Goal: Task Accomplishment & Management: Use online tool/utility

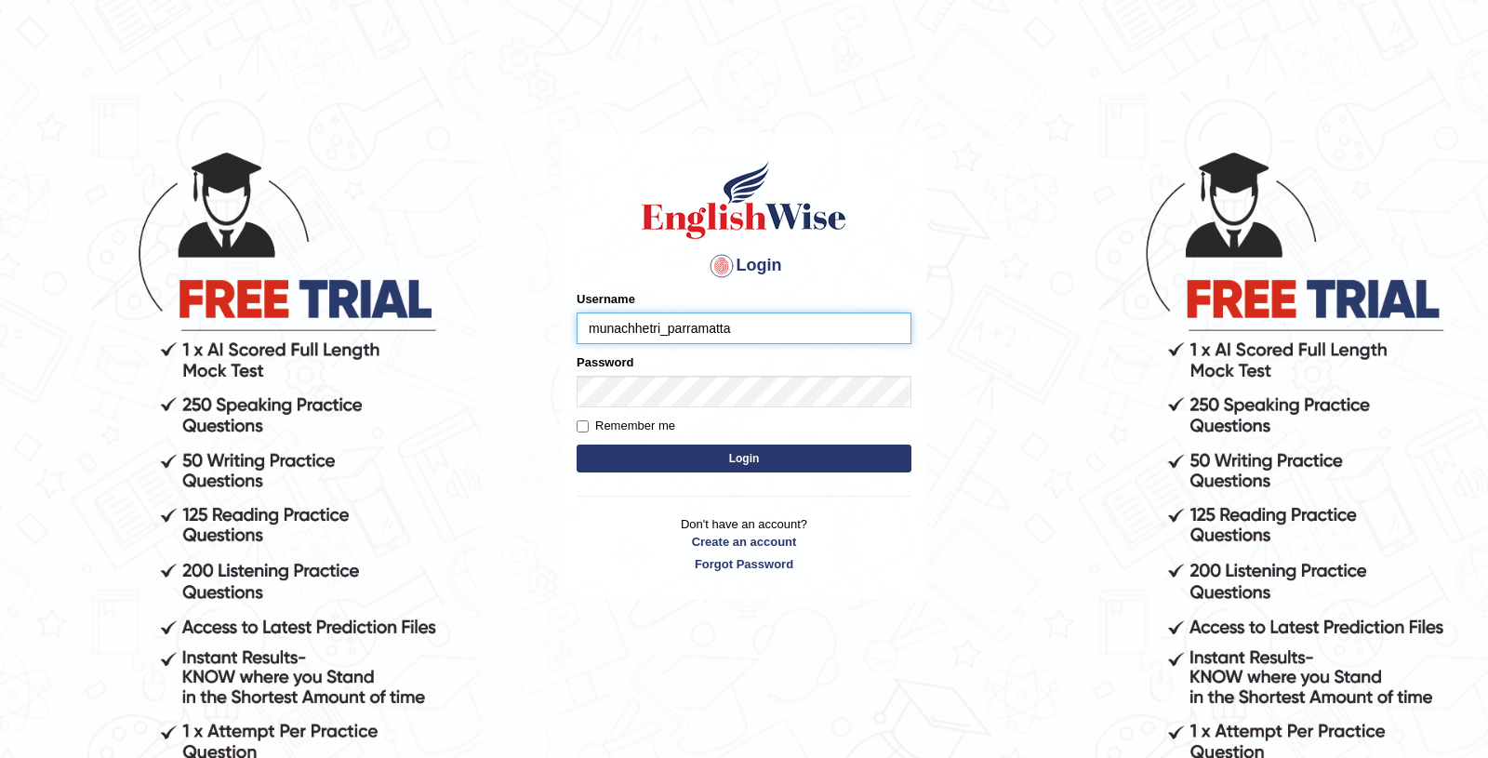
type input "munachhetri_parramatta"
click at [606, 465] on button "Login" at bounding box center [743, 458] width 335 height 28
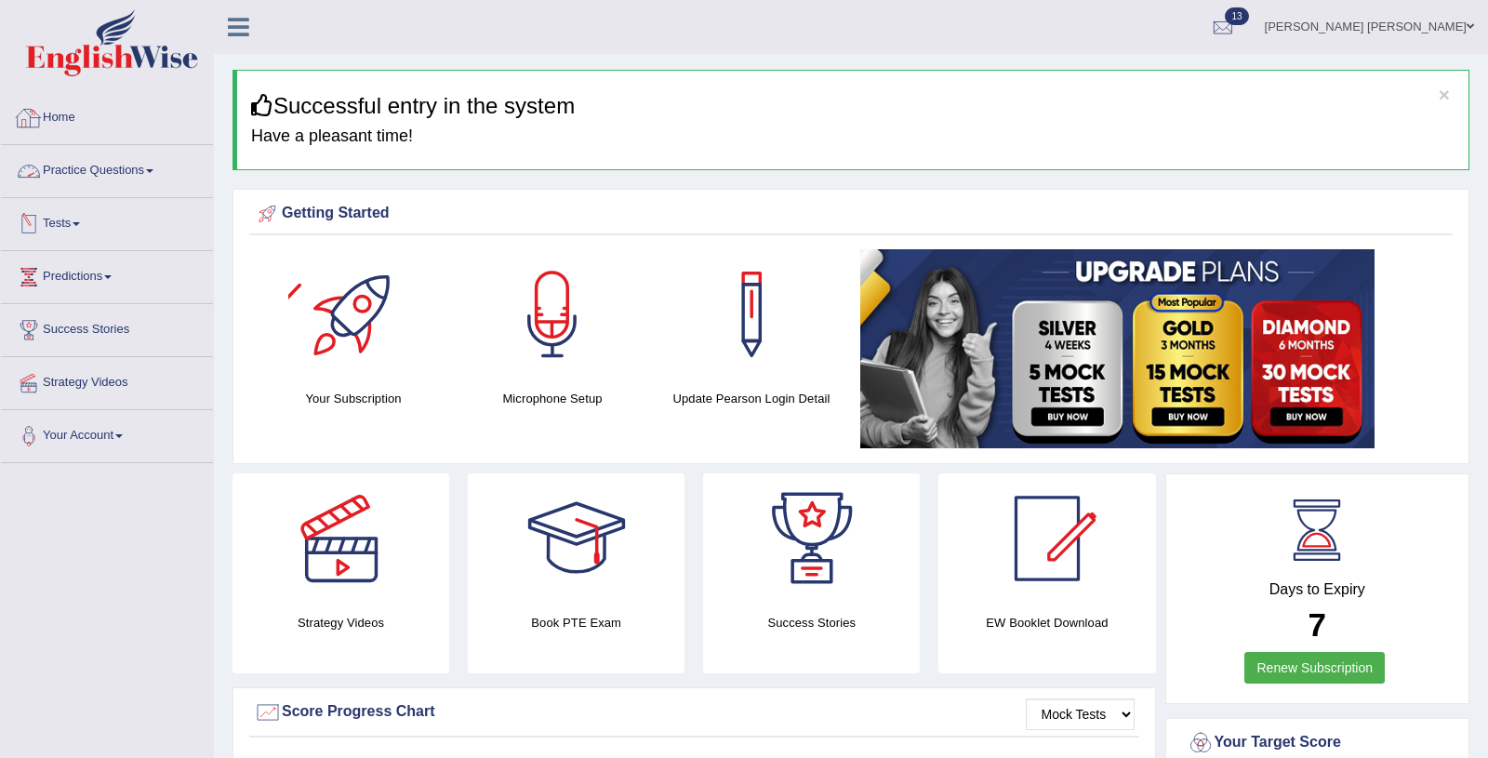
click at [69, 119] on link "Home" at bounding box center [107, 115] width 212 height 46
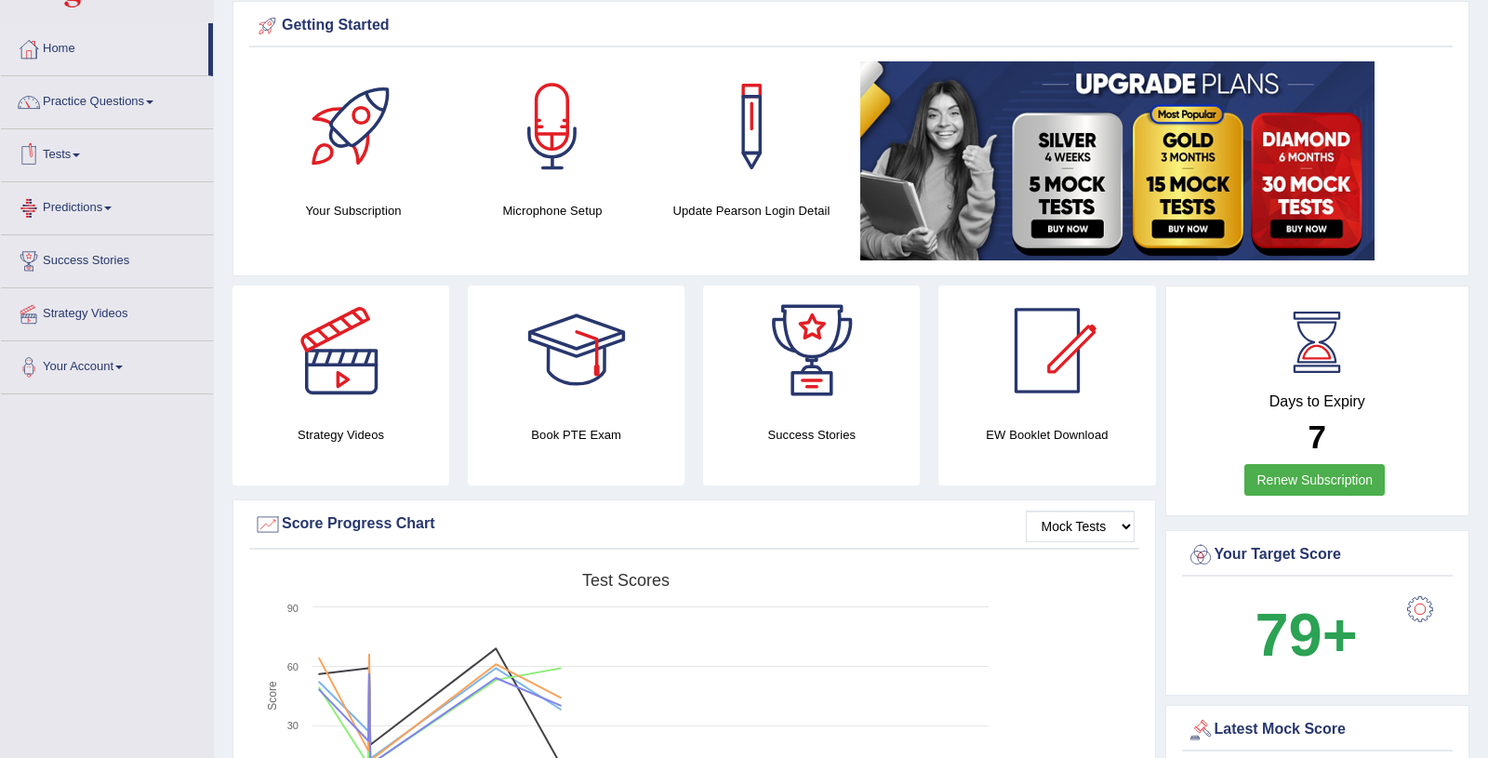
scroll to position [74, 0]
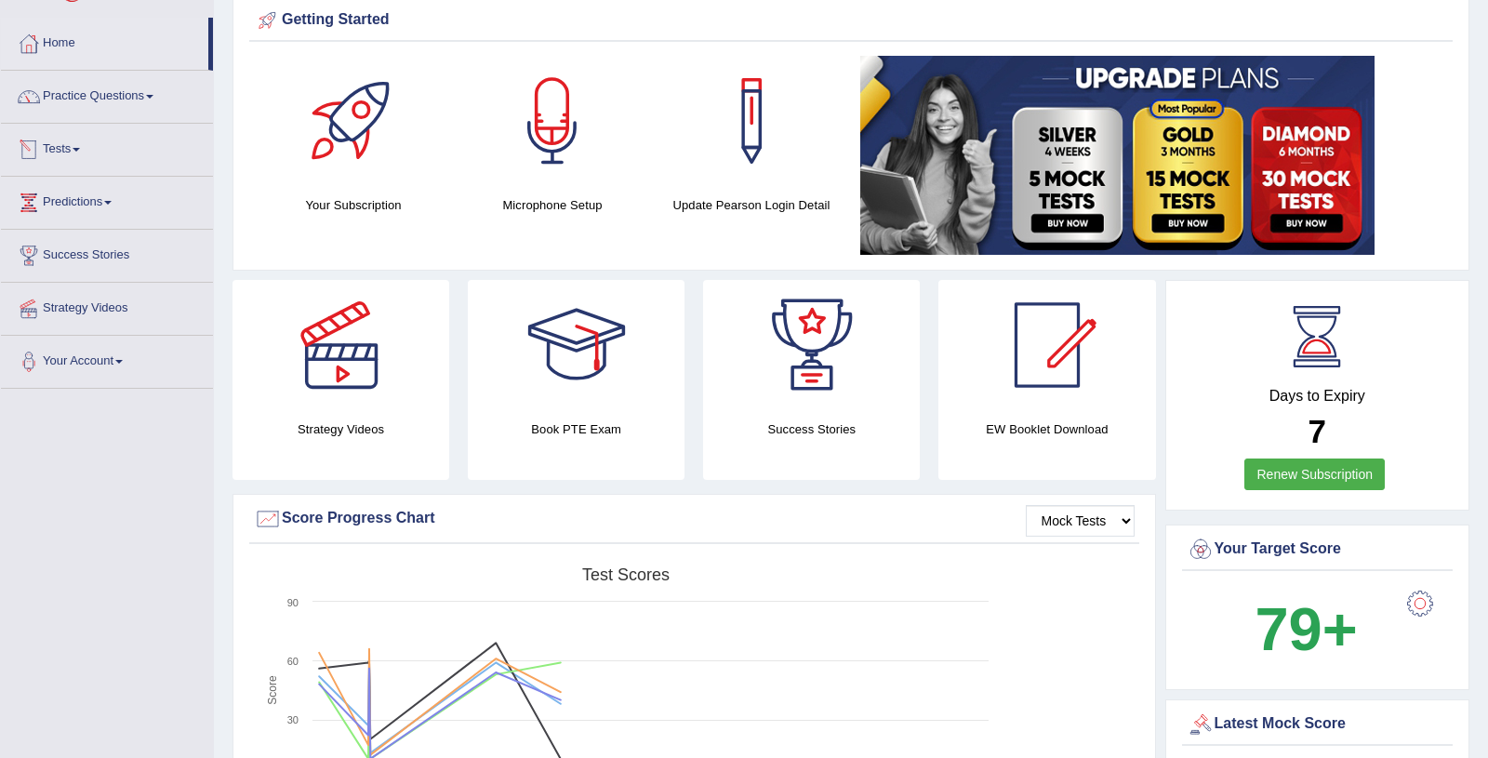
click at [87, 145] on link "Tests" at bounding box center [107, 147] width 212 height 46
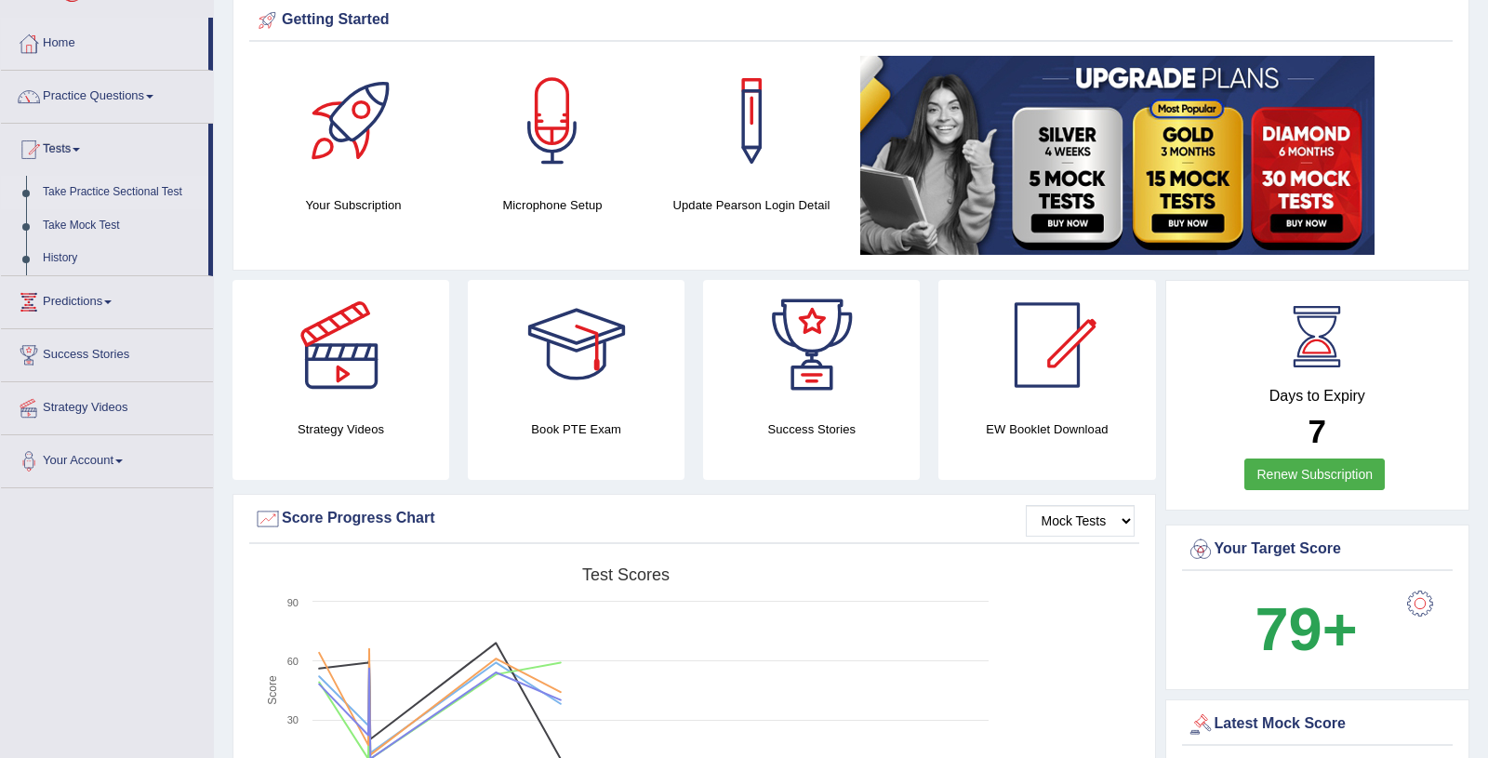
click at [125, 193] on link "Take Practice Sectional Test" at bounding box center [121, 192] width 174 height 33
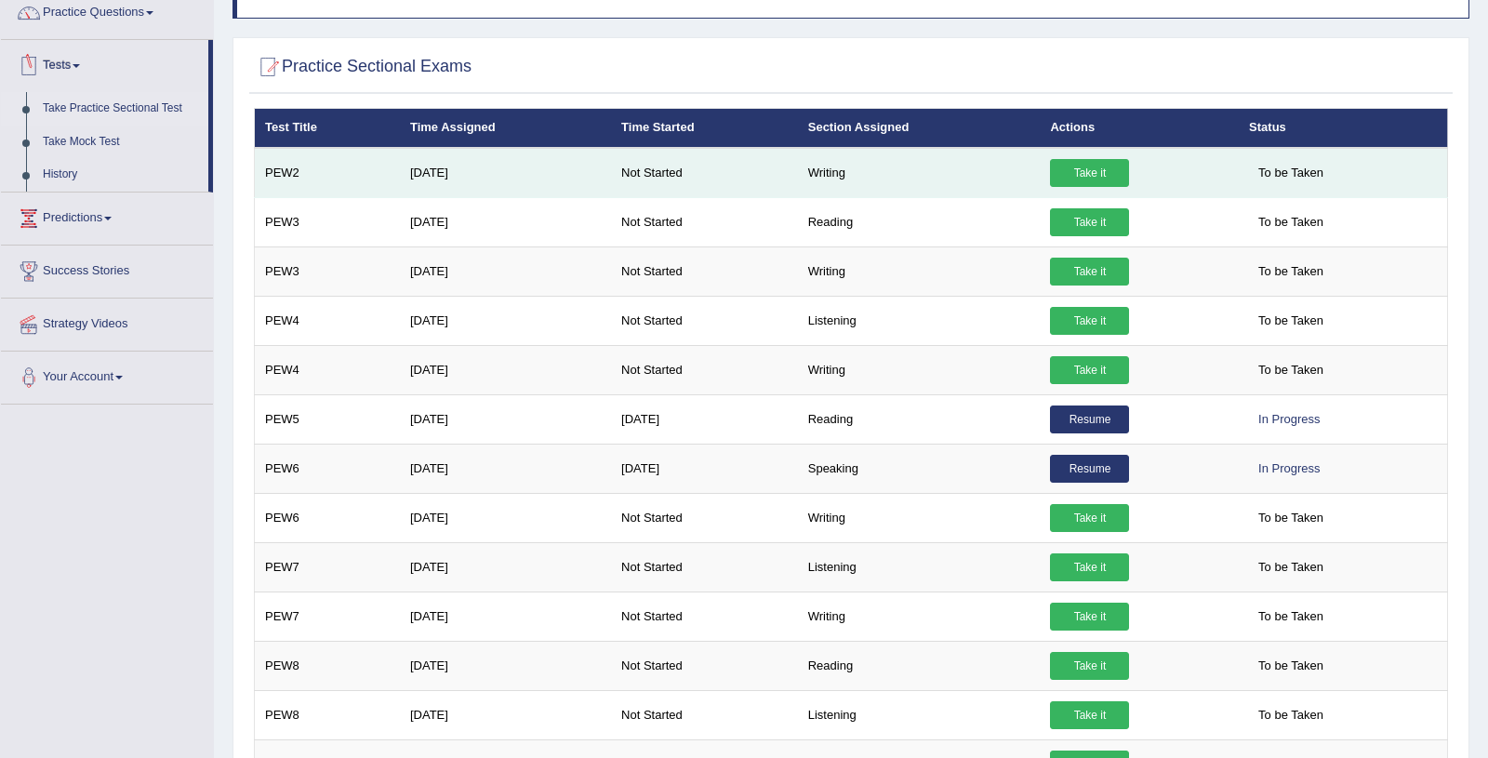
scroll to position [178, 0]
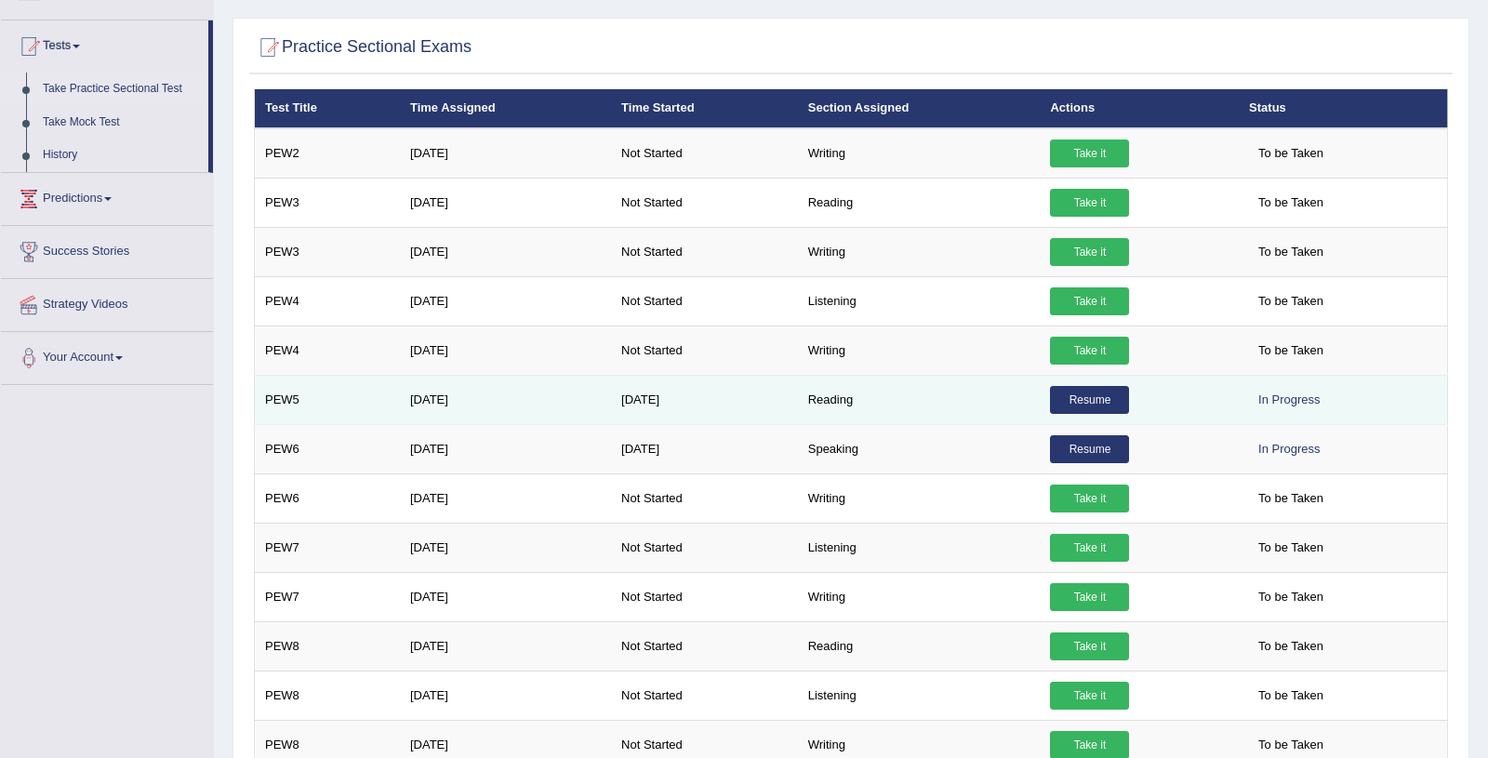
click at [1090, 400] on link "Resume" at bounding box center [1089, 400] width 79 height 28
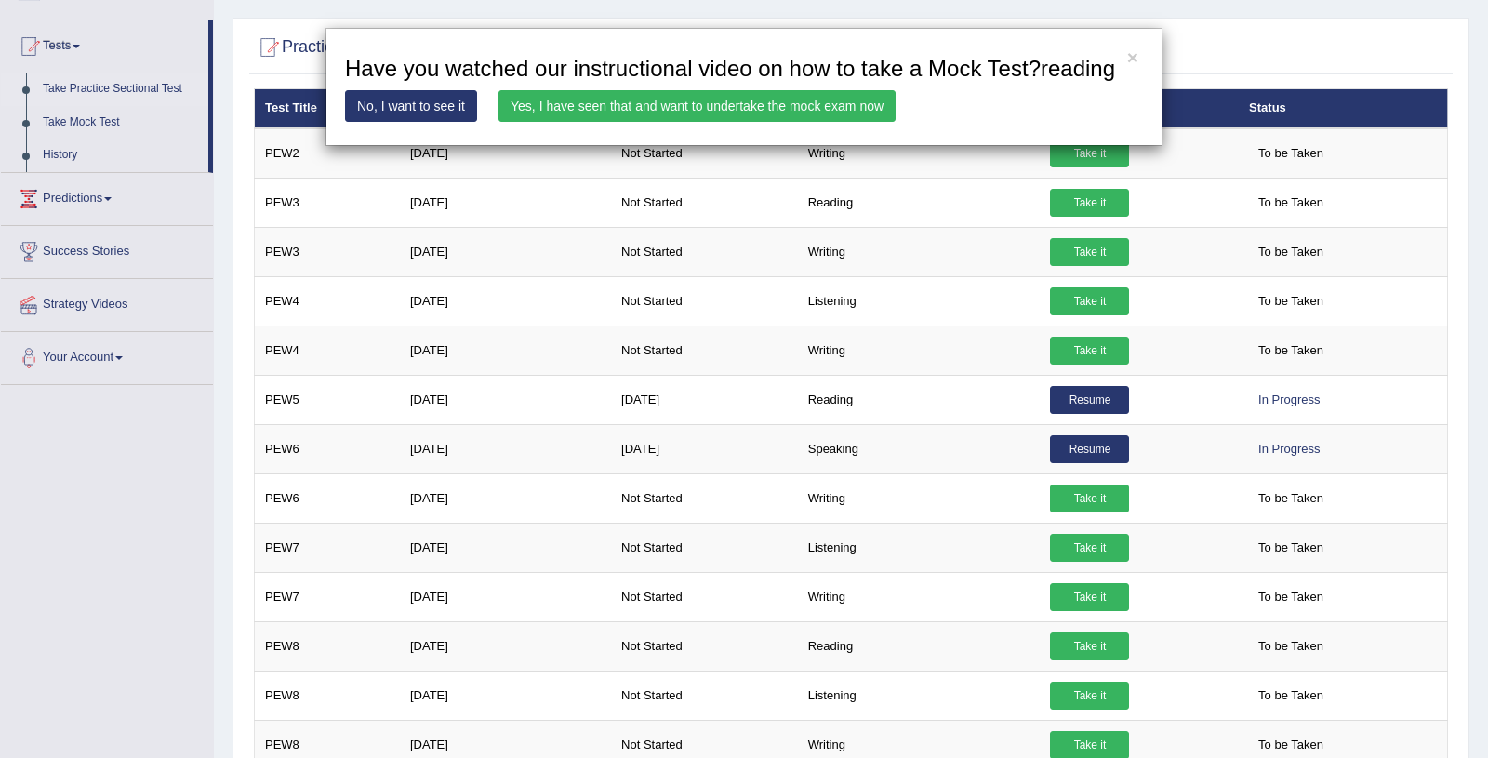
click at [671, 122] on link "Yes, I have seen that and want to undertake the mock exam now" at bounding box center [696, 106] width 397 height 32
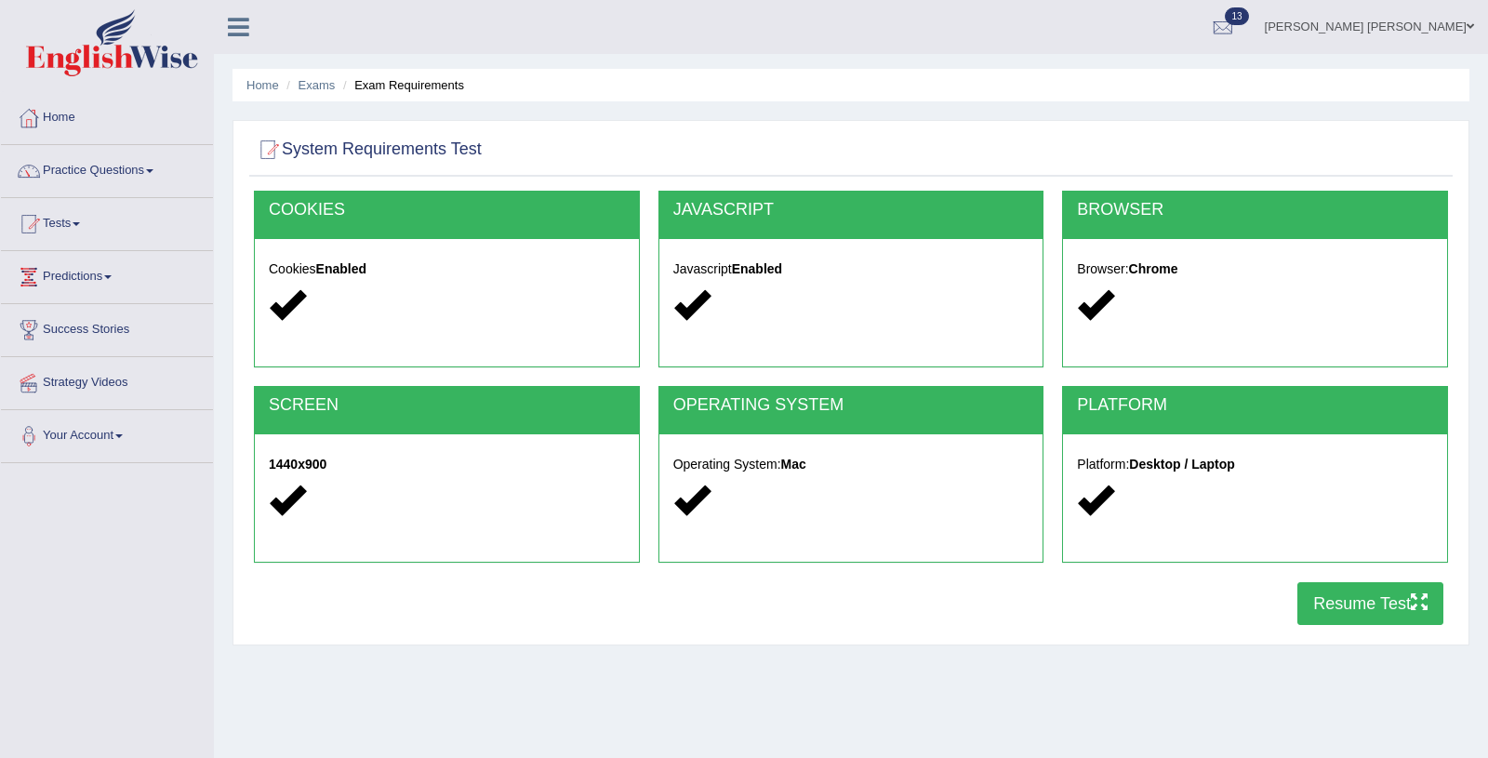
click at [1349, 615] on button "Resume Test" at bounding box center [1370, 603] width 146 height 43
click at [159, 173] on link "Practice Questions" at bounding box center [107, 168] width 212 height 46
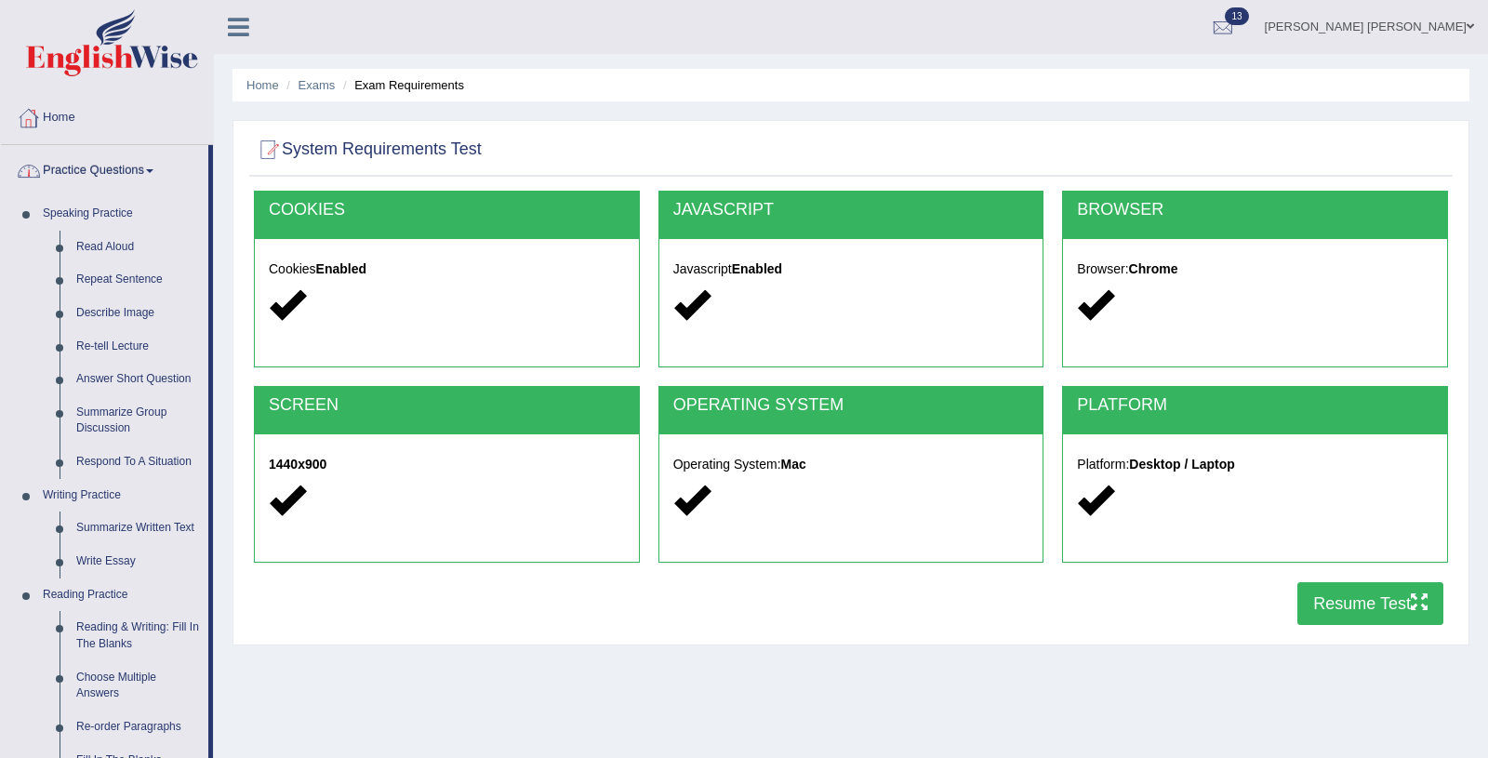
click at [70, 116] on link "Home" at bounding box center [107, 115] width 212 height 46
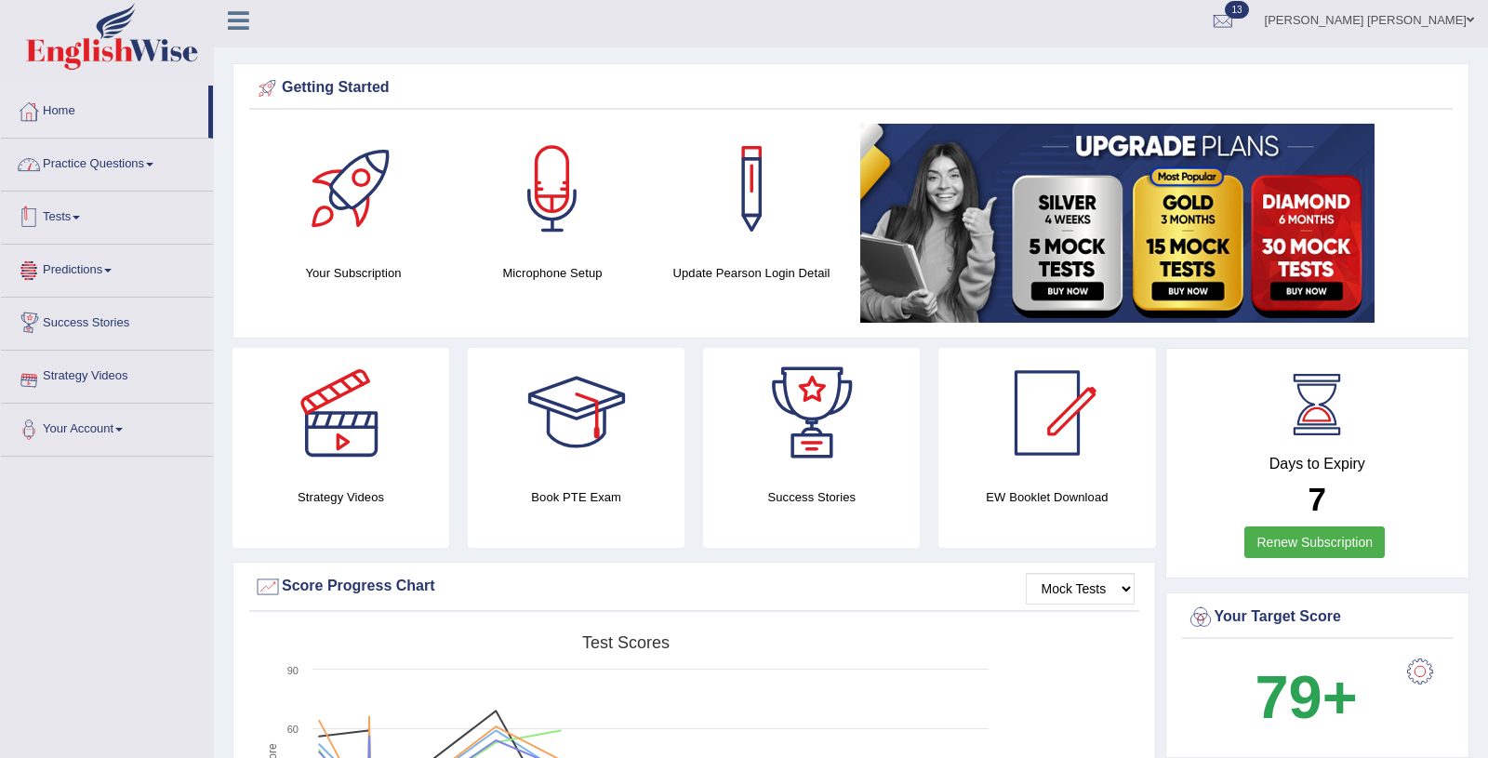
scroll to position [1, 0]
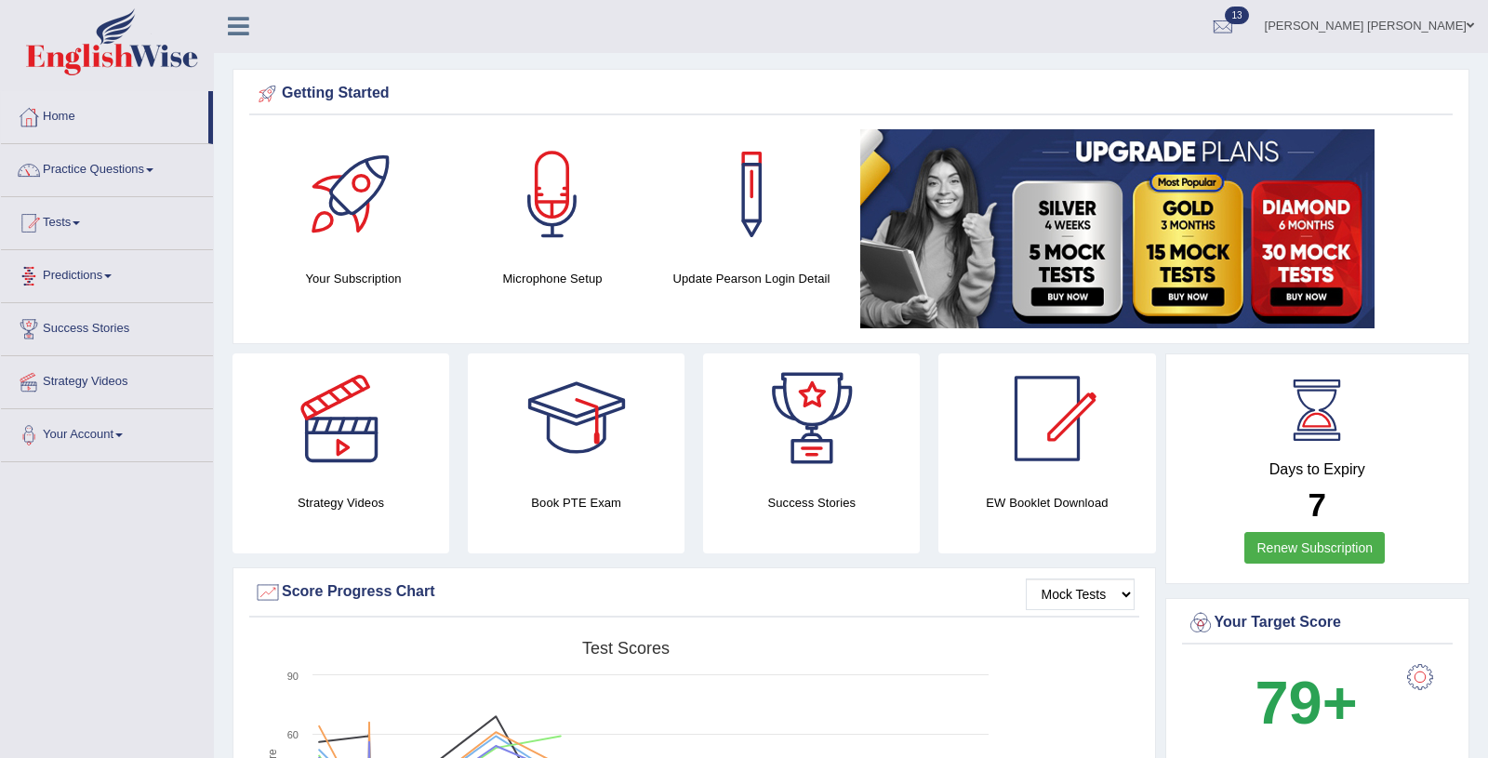
click at [85, 225] on link "Tests" at bounding box center [107, 220] width 212 height 46
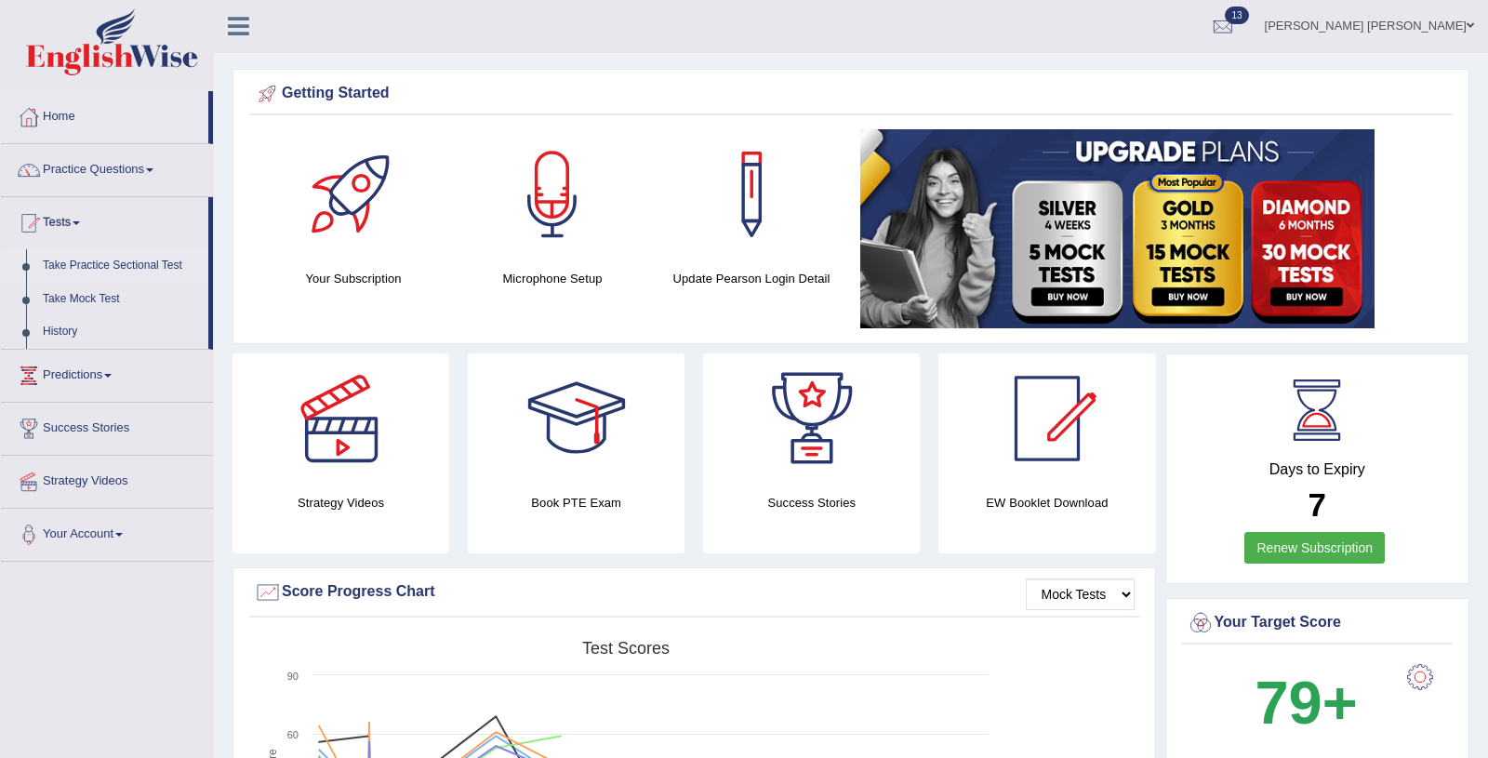
click at [118, 262] on link "Take Practice Sectional Test" at bounding box center [121, 265] width 174 height 33
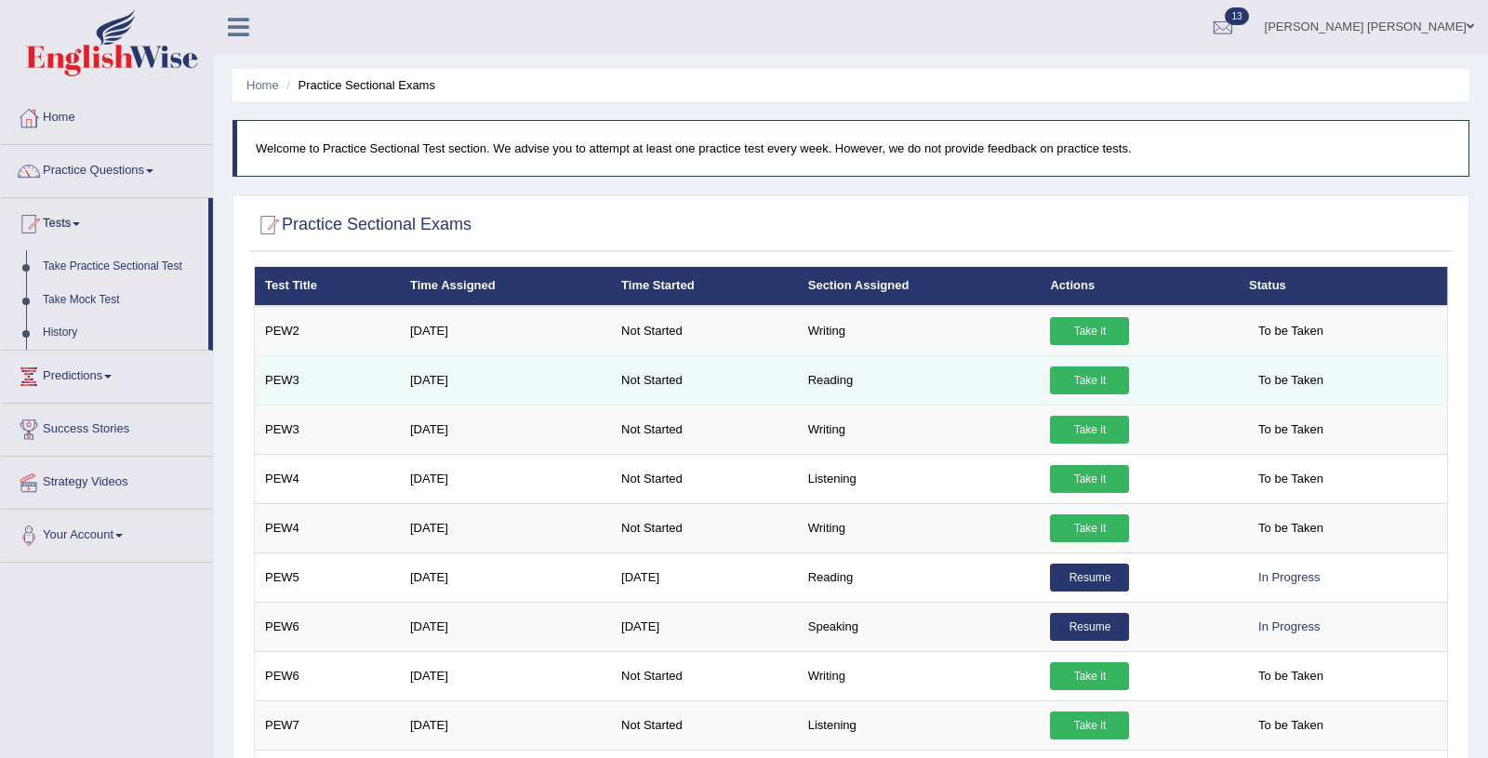
click at [1078, 376] on link "Take it" at bounding box center [1089, 380] width 79 height 28
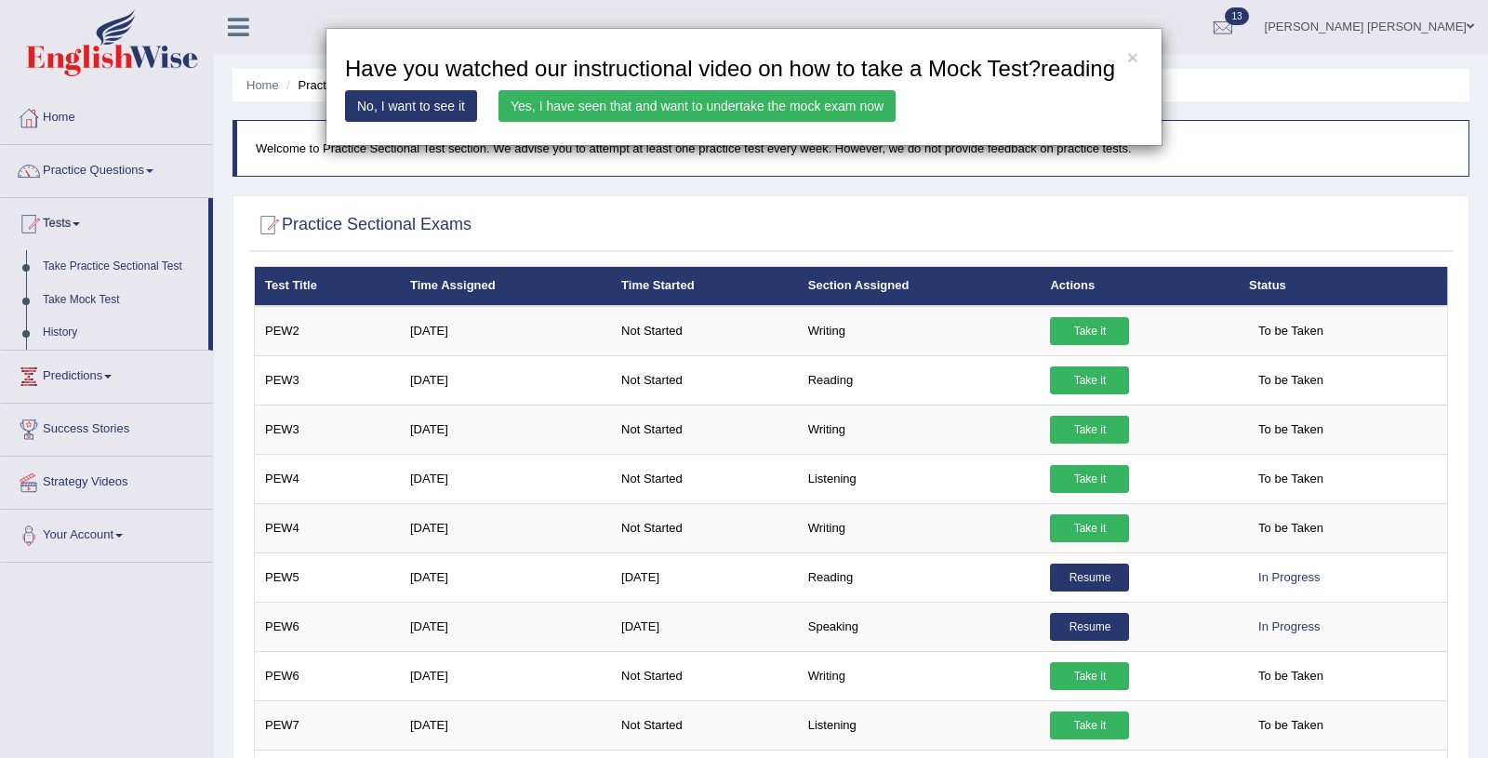
click at [920, 430] on div "× Have you watched our instructional video on how to take a Mock Test?reading N…" at bounding box center [744, 379] width 1488 height 758
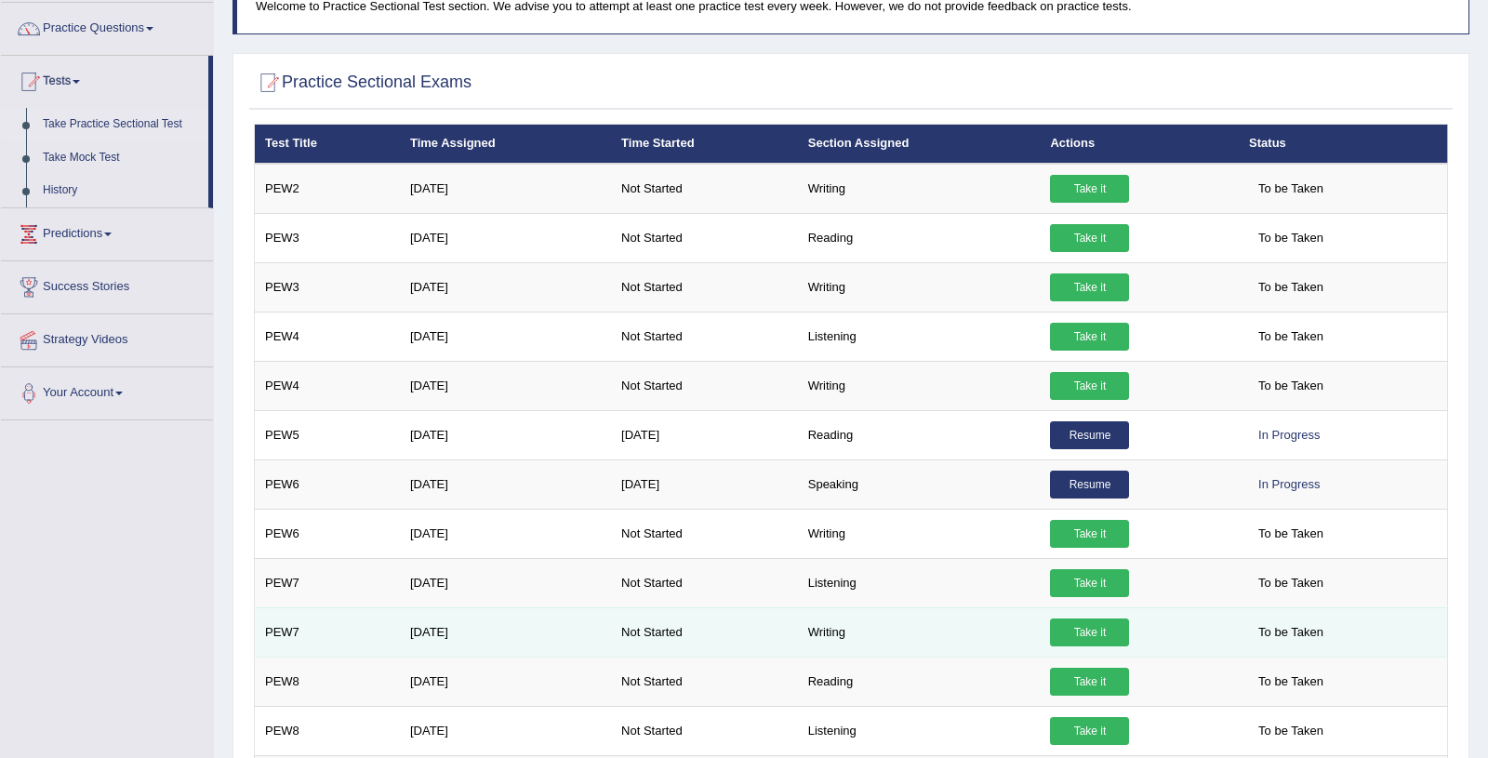
scroll to position [143, 0]
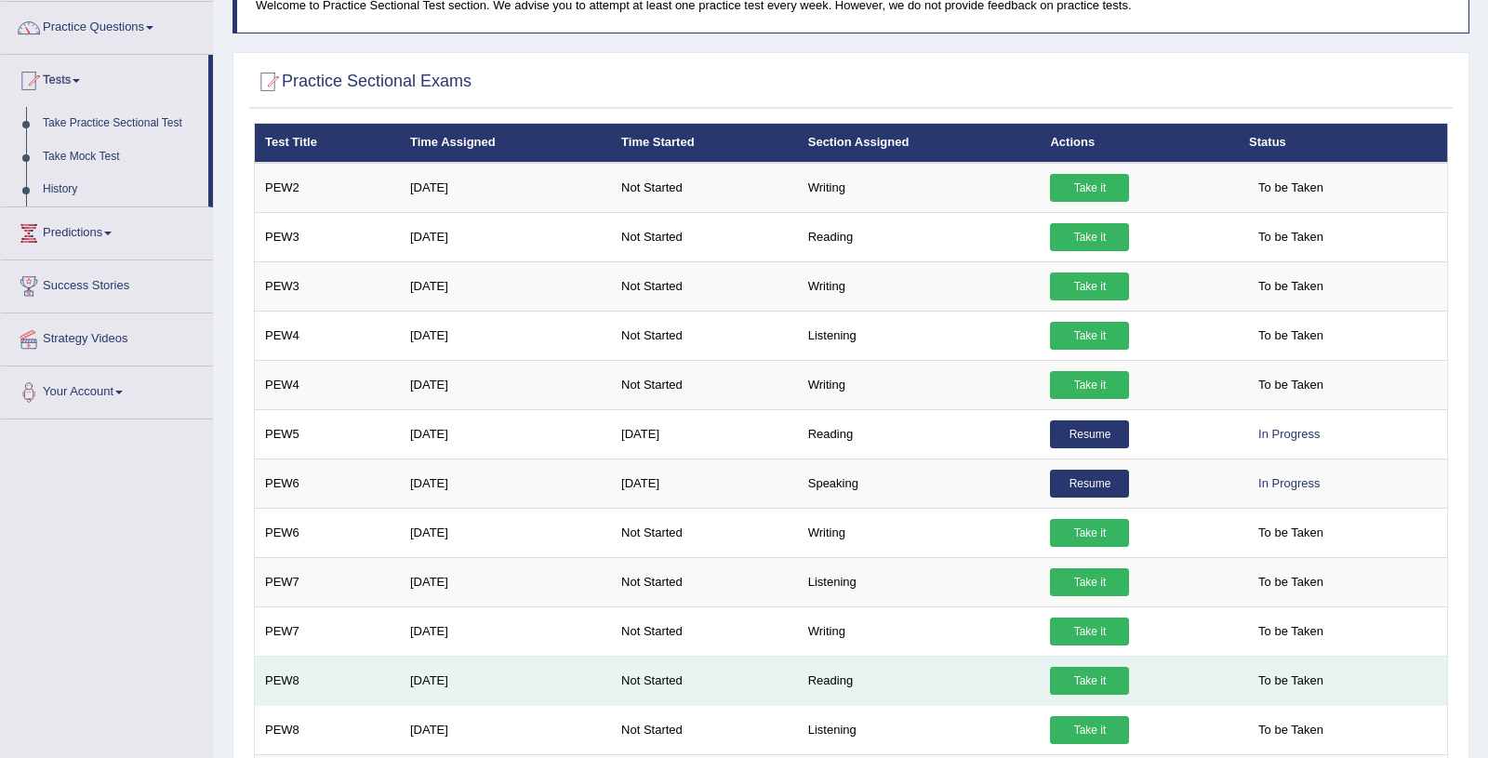
click at [1081, 672] on link "Take it" at bounding box center [1089, 681] width 79 height 28
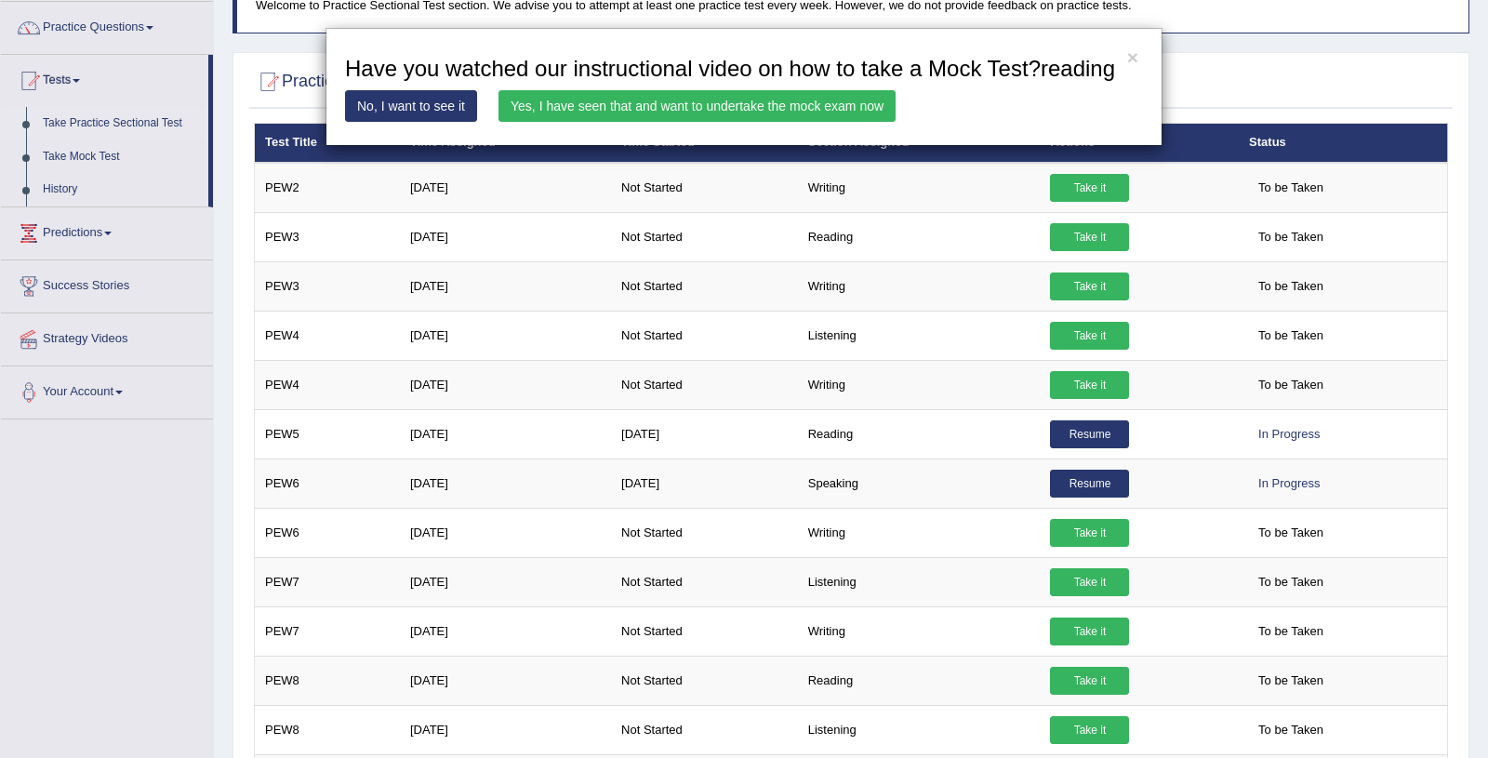
click at [641, 122] on link "Yes, I have seen that and want to undertake the mock exam now" at bounding box center [696, 106] width 397 height 32
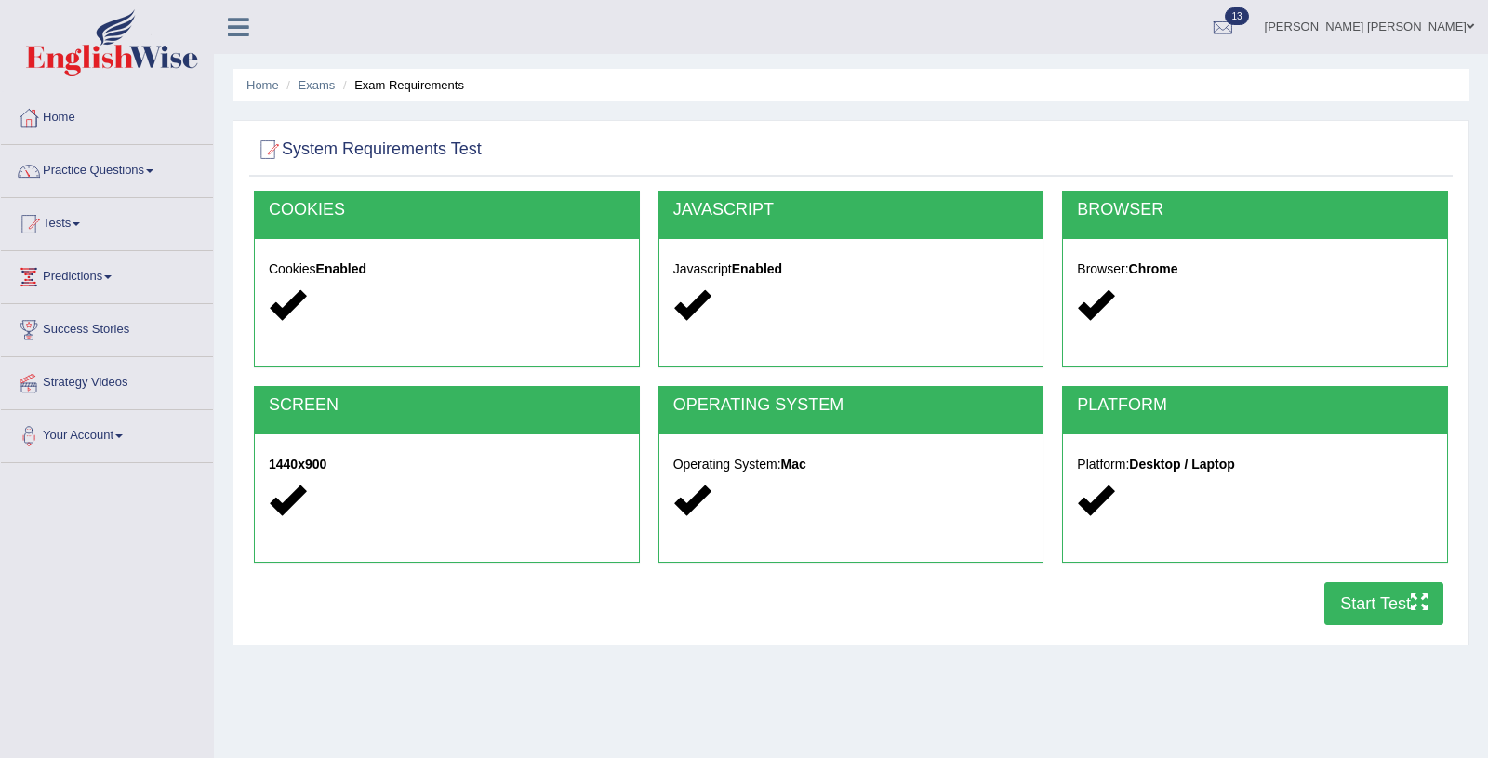
click at [1344, 618] on button "Start Test" at bounding box center [1383, 603] width 119 height 43
